Goal: Task Accomplishment & Management: Complete application form

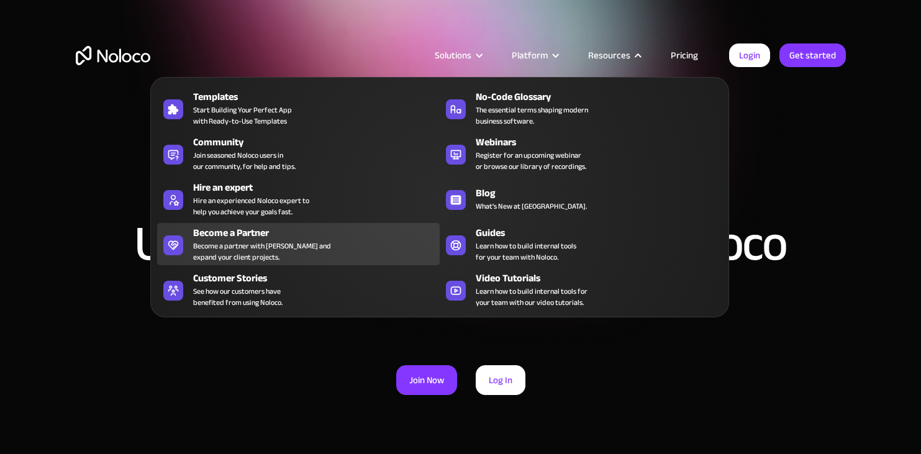
click at [254, 248] on div "Become a partner with Noloco and expand your client projects." at bounding box center [262, 251] width 138 height 22
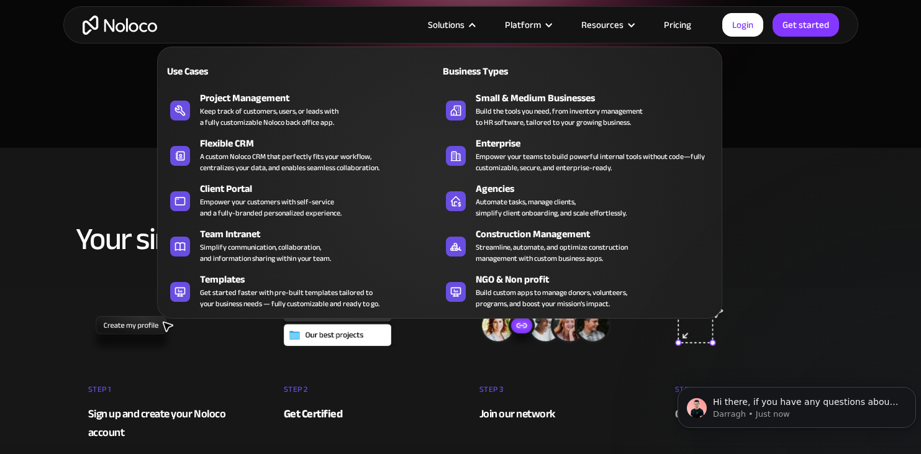
click at [459, 32] on nav "Use Cases Business Types Project Management Keep track of customers, users, or …" at bounding box center [439, 173] width 565 height 289
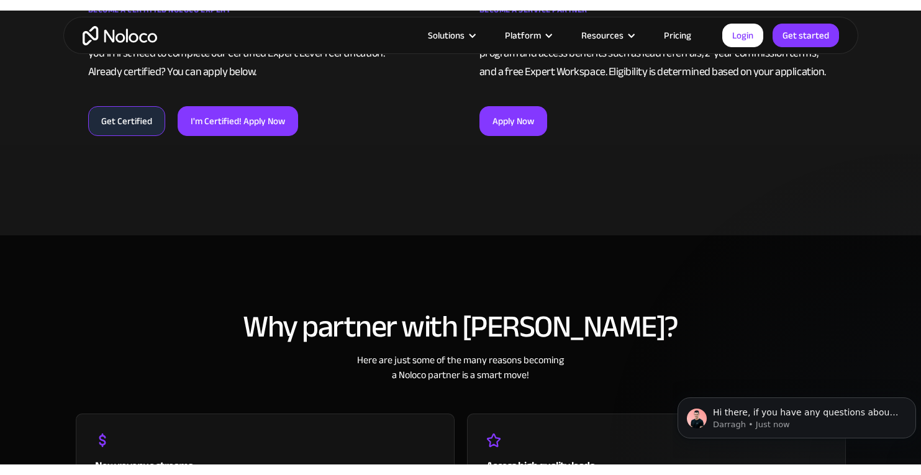
scroll to position [932, 0]
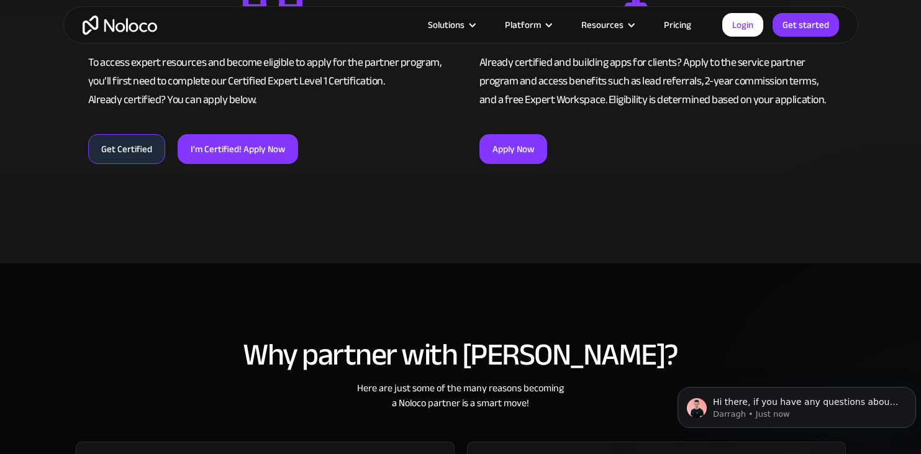
click at [135, 151] on link "Get Certified" at bounding box center [126, 149] width 77 height 30
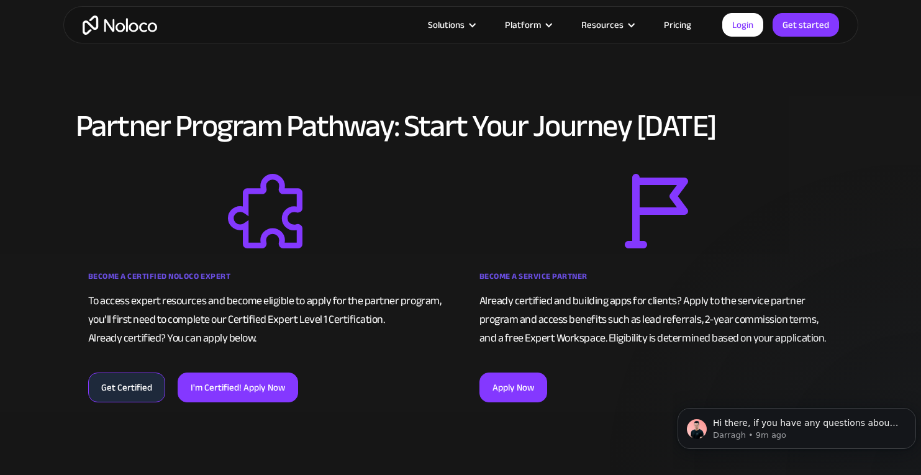
scroll to position [559, 0]
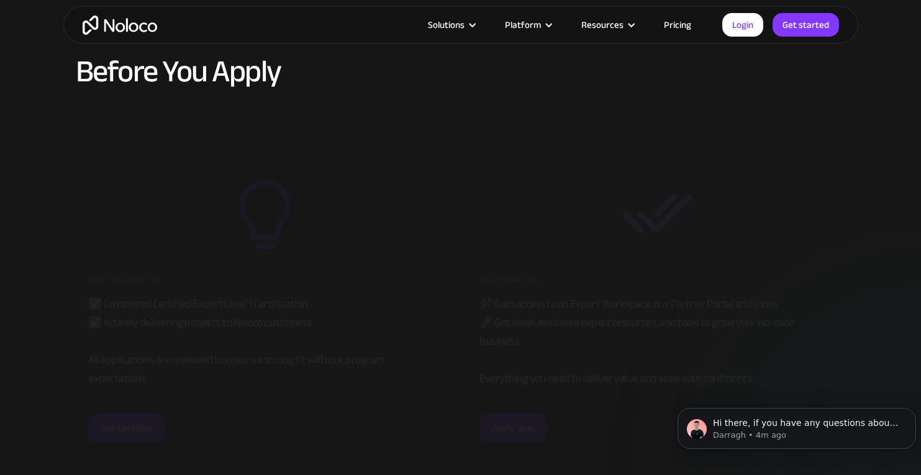
scroll to position [2239, 0]
